Goal: Information Seeking & Learning: Learn about a topic

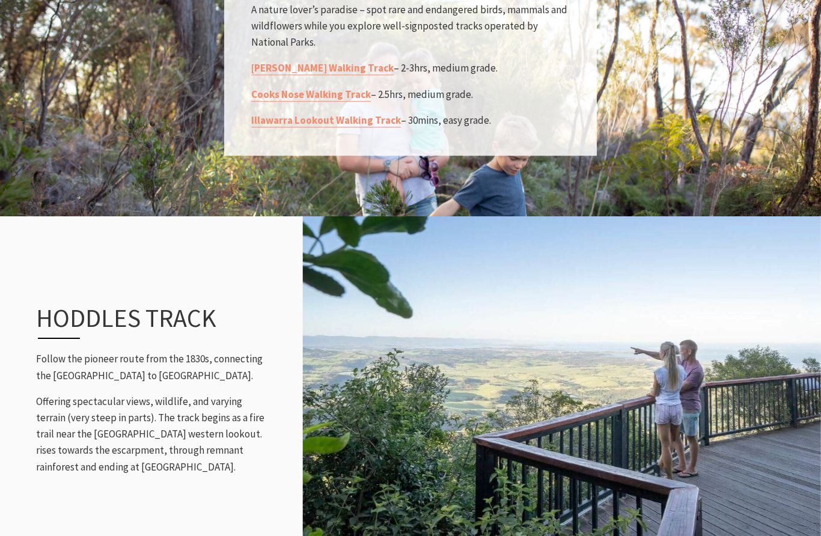
scroll to position [1063, 0]
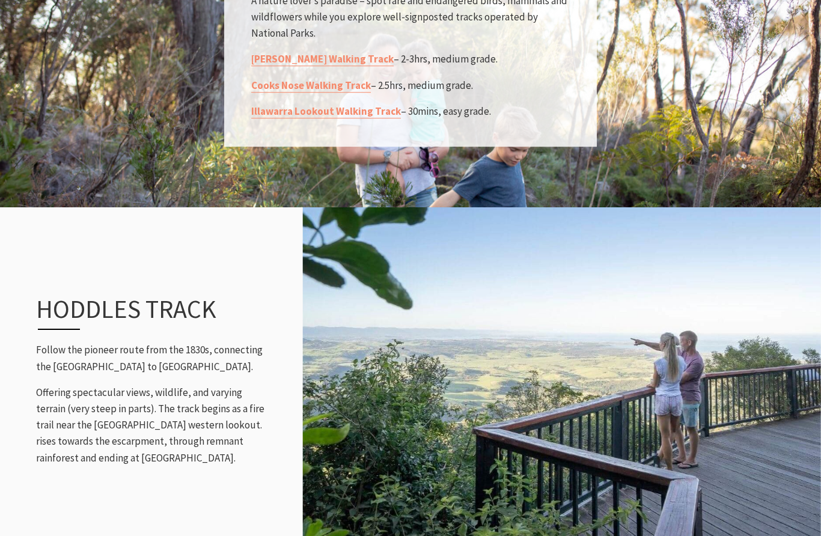
click at [55, 330] on h3 "Hoddles Track" at bounding box center [142, 312] width 213 height 36
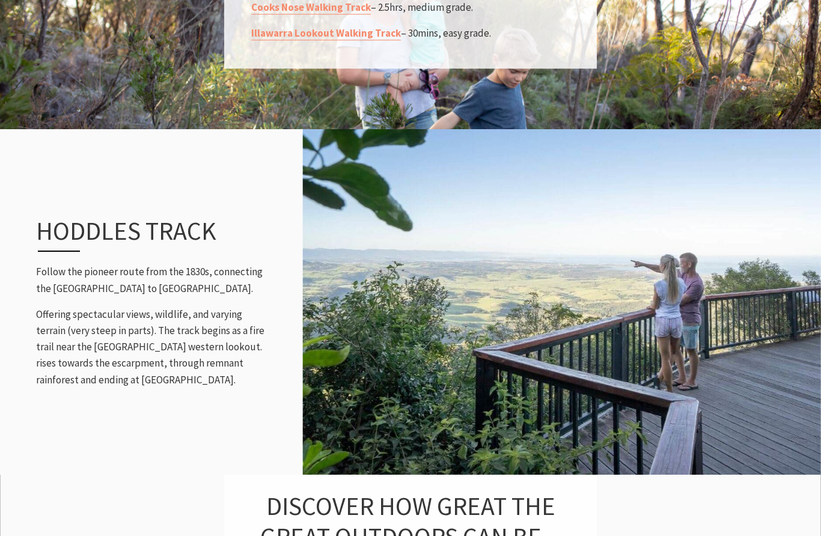
scroll to position [1147, 0]
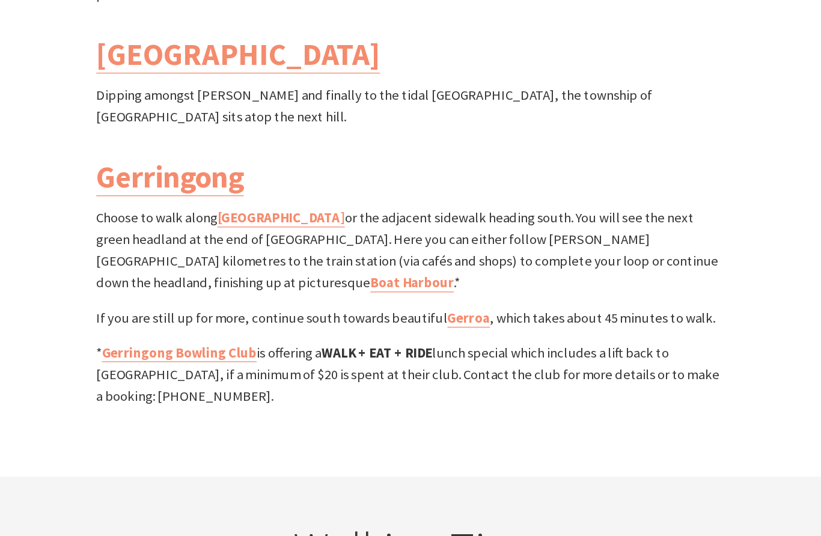
scroll to position [3531, 0]
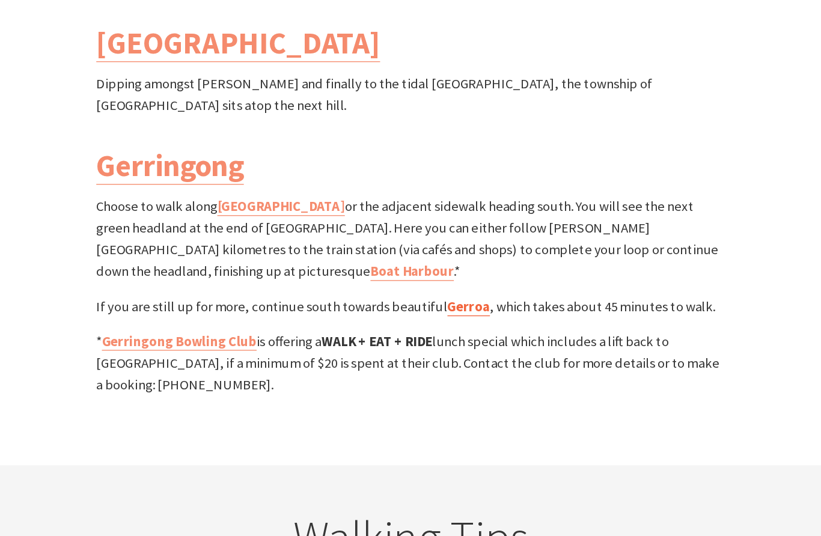
click at [438, 321] on link "Gerroa" at bounding box center [454, 328] width 32 height 14
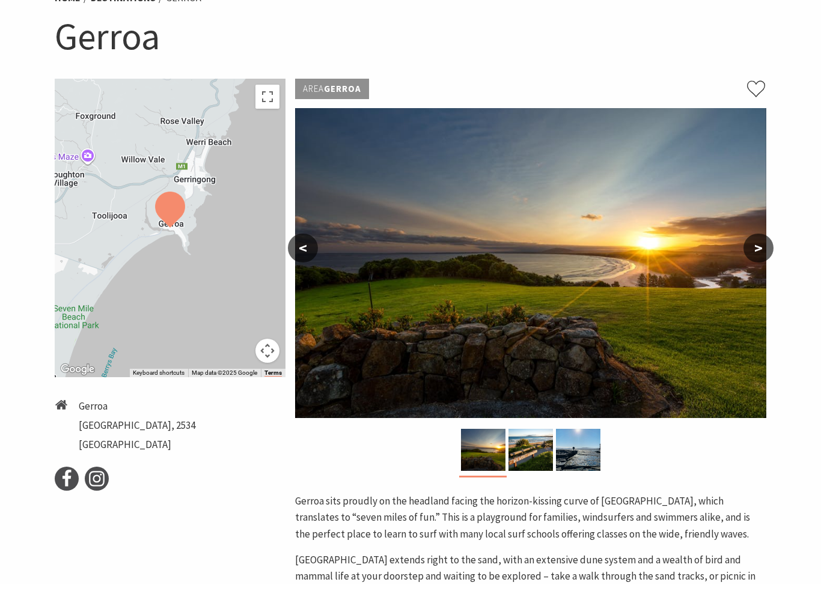
scroll to position [85, 0]
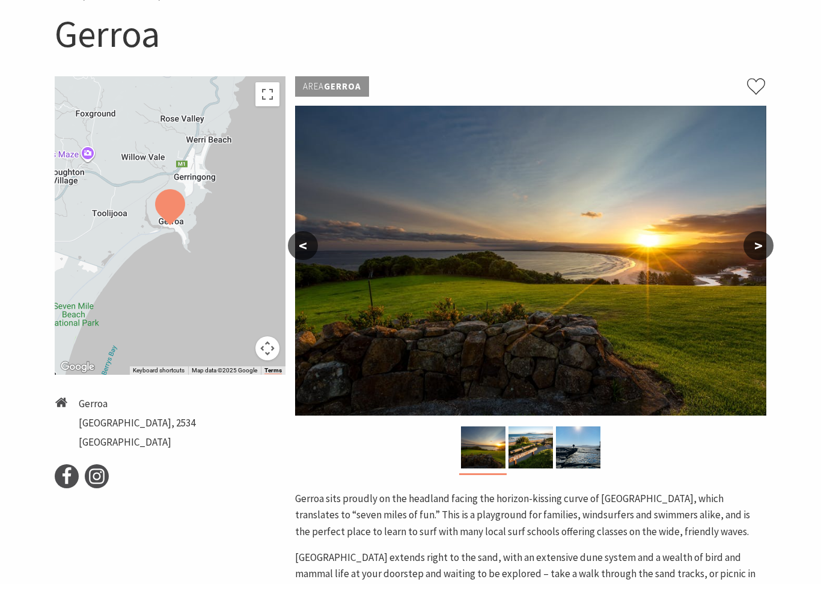
click at [214, 181] on div at bounding box center [170, 257] width 231 height 299
click at [267, 114] on button "Toggle fullscreen view" at bounding box center [267, 126] width 24 height 24
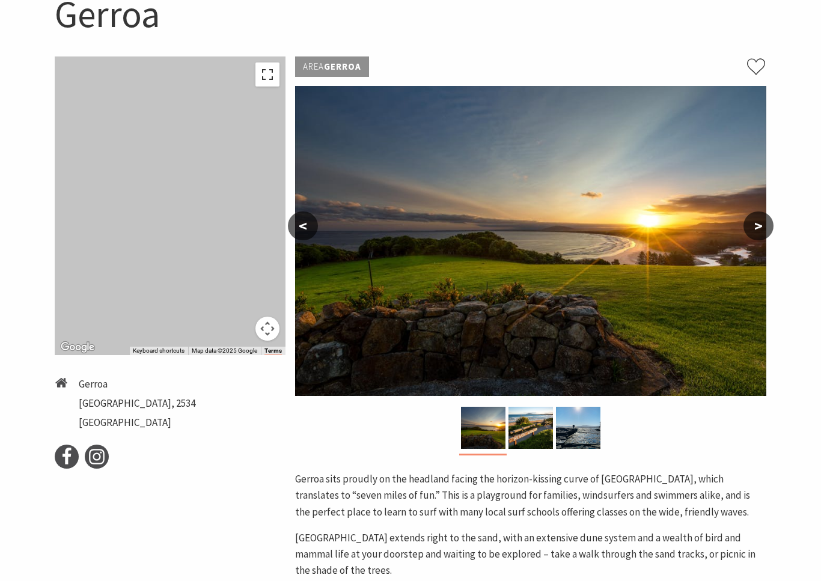
scroll to position [0, 0]
